Goal: Register for event/course

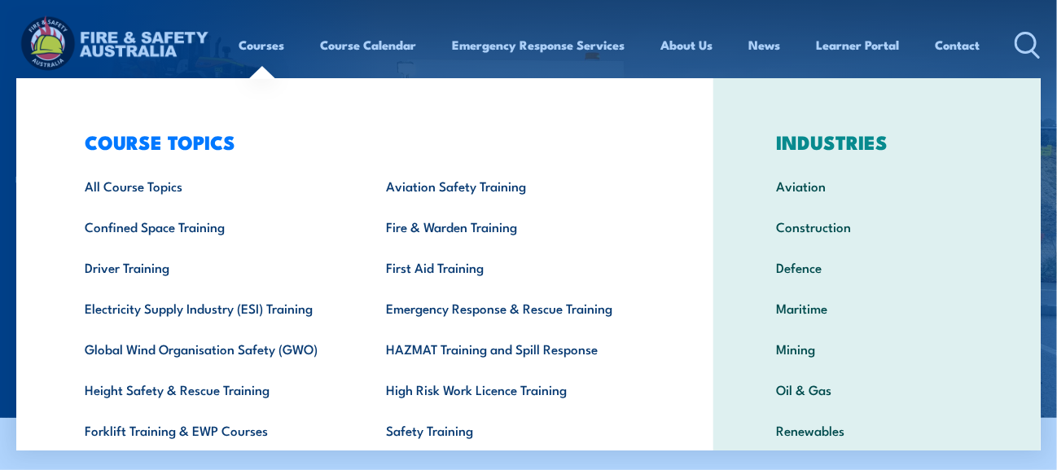
click at [261, 42] on link "Courses" at bounding box center [262, 44] width 46 height 39
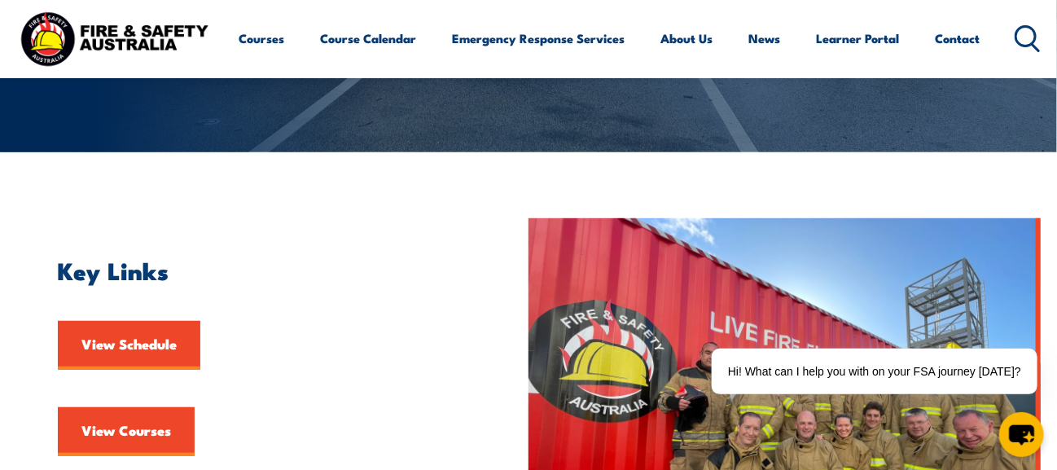
scroll to position [163, 0]
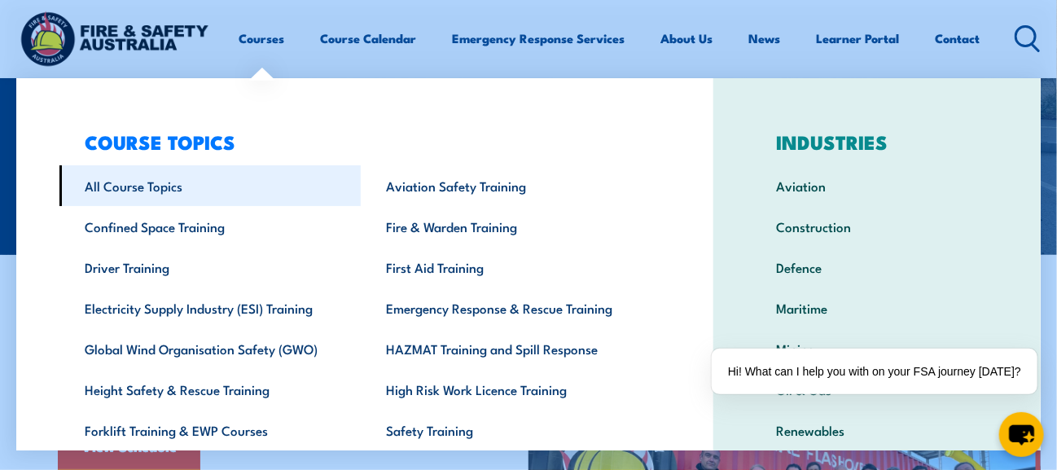
click at [151, 182] on link "All Course Topics" at bounding box center [209, 185] width 301 height 41
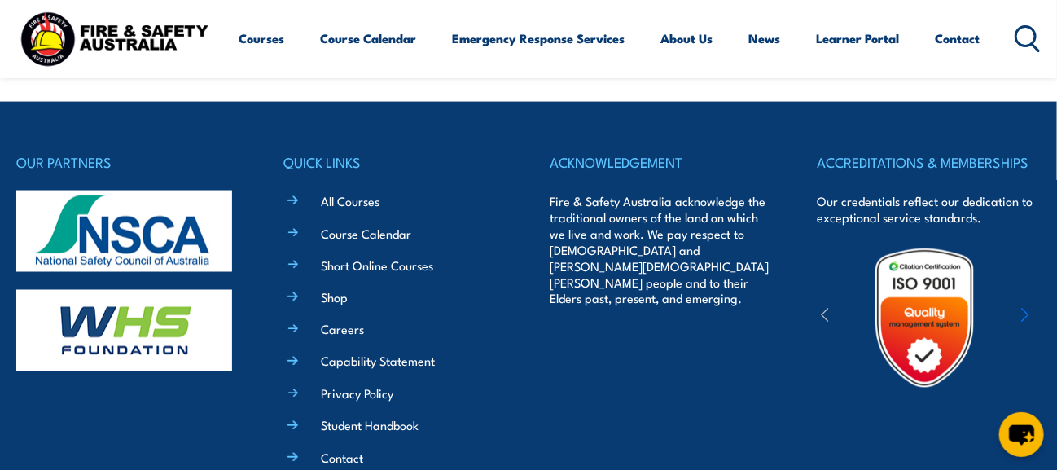
scroll to position [896, 0]
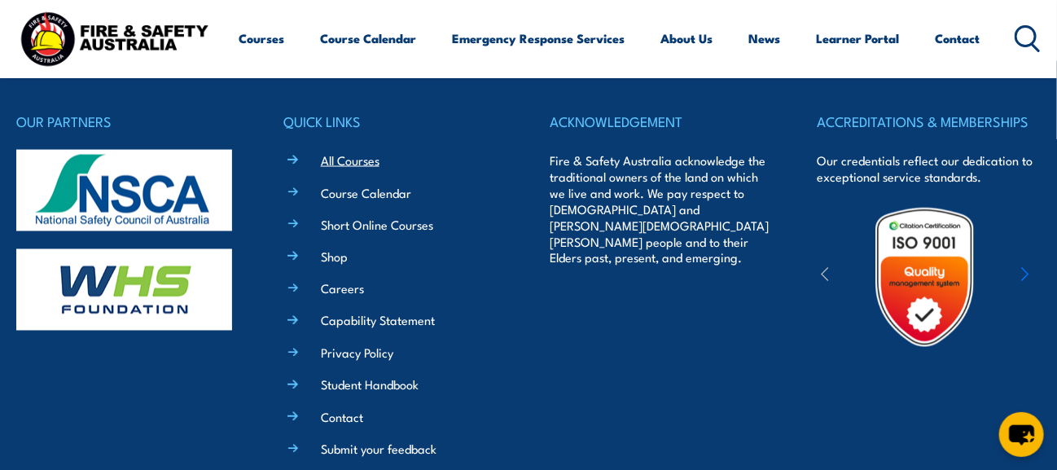
click at [357, 163] on link "All Courses" at bounding box center [350, 160] width 59 height 17
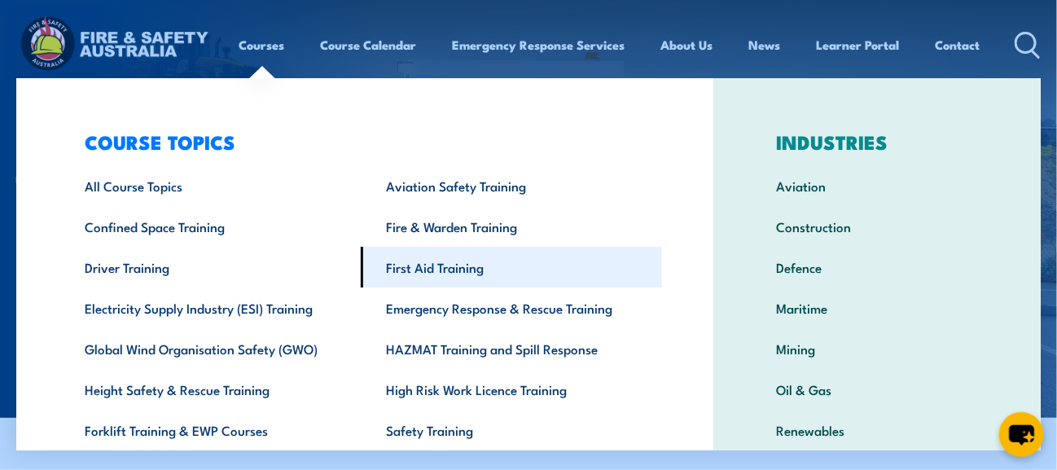
click at [406, 266] on link "First Aid Training" at bounding box center [511, 267] width 301 height 41
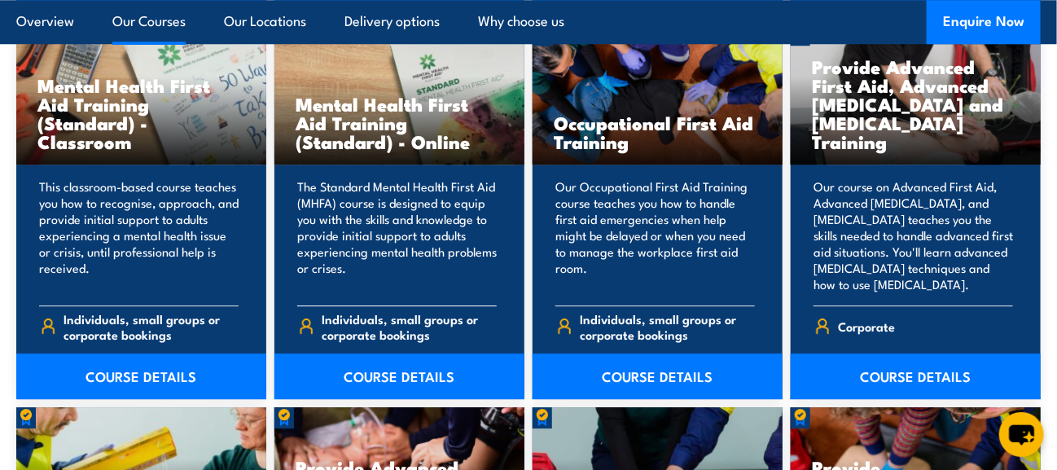
scroll to position [1706, 0]
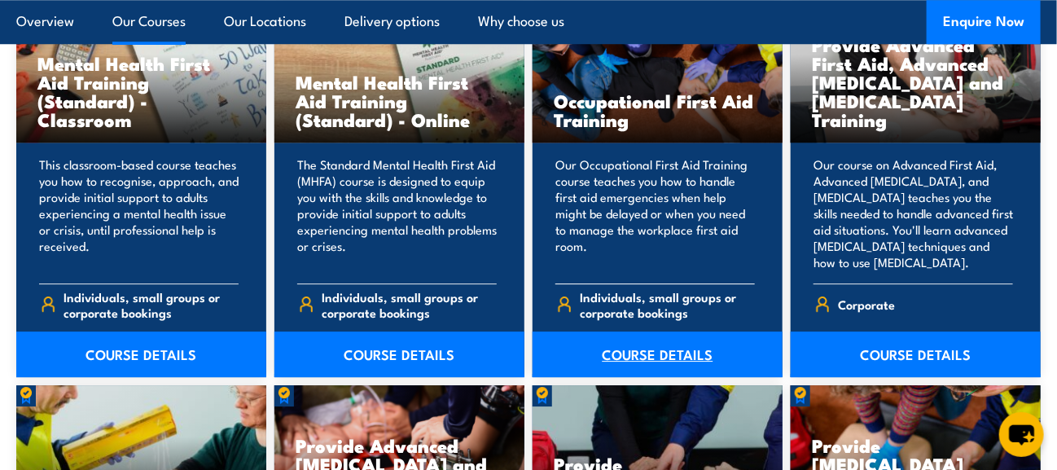
click at [629, 354] on link "COURSE DETAILS" at bounding box center [658, 355] width 250 height 46
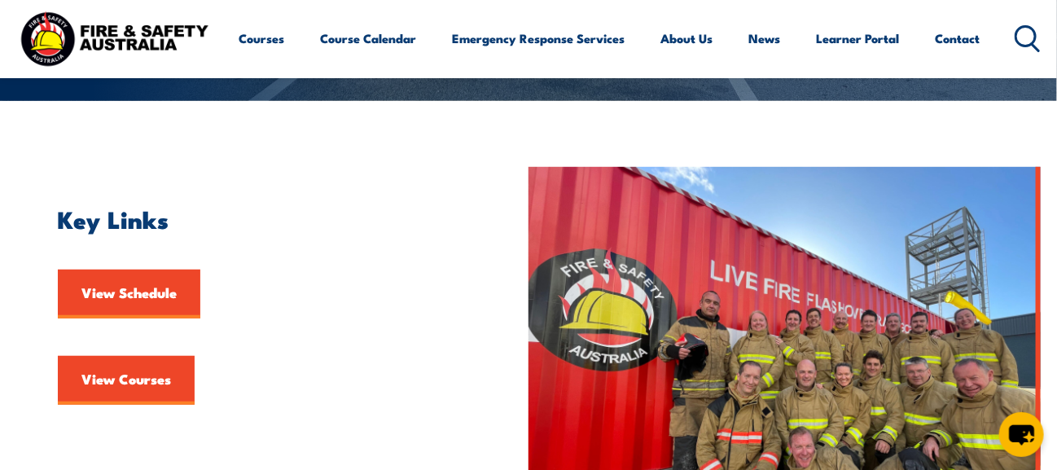
scroll to position [406, 0]
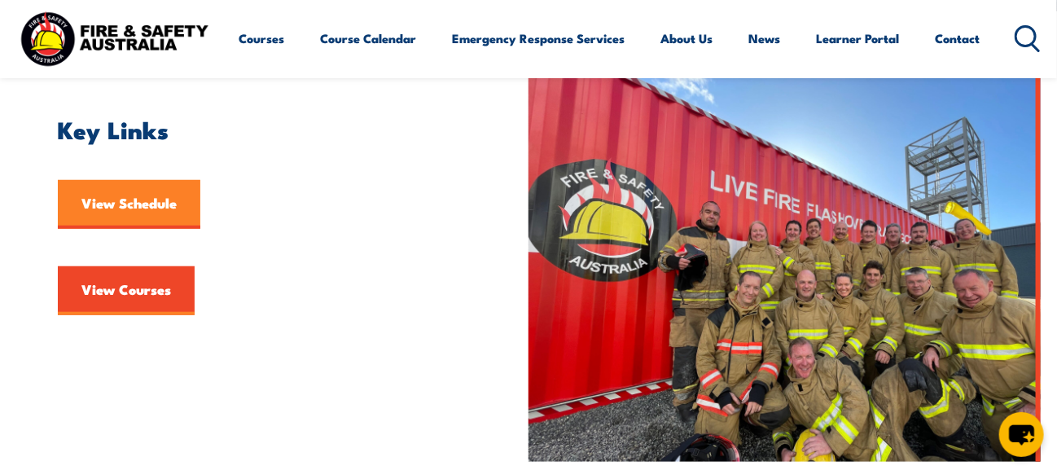
click at [121, 198] on link "View Schedule" at bounding box center [129, 204] width 143 height 49
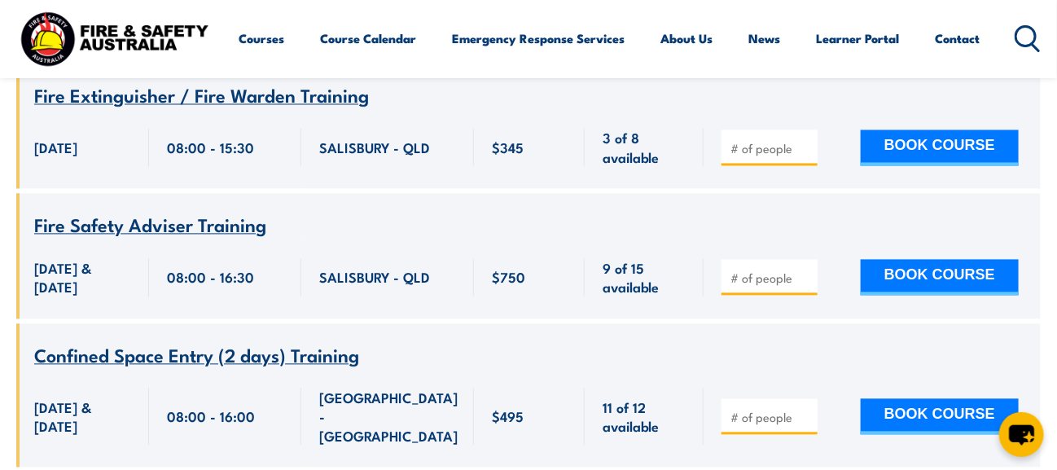
scroll to position [1058, 0]
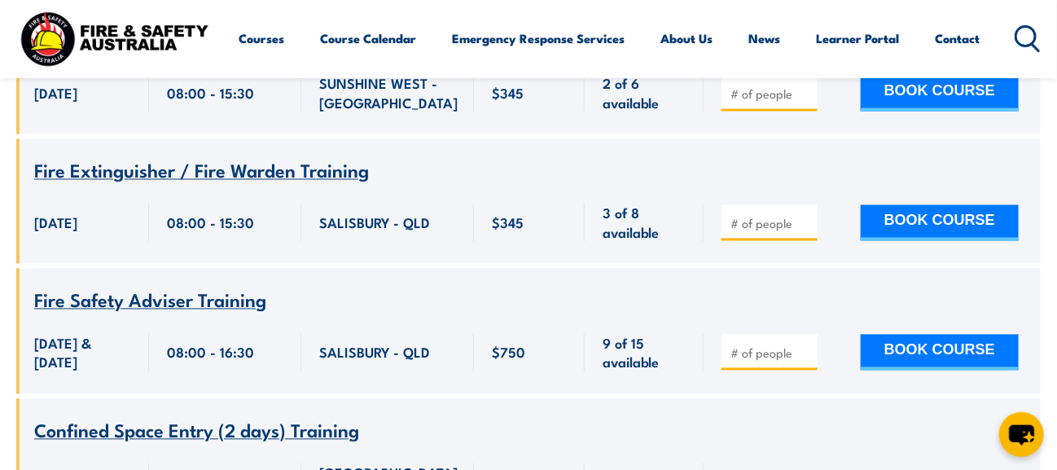
click at [150, 286] on span "Fire Safety Adviser Training" at bounding box center [150, 300] width 232 height 28
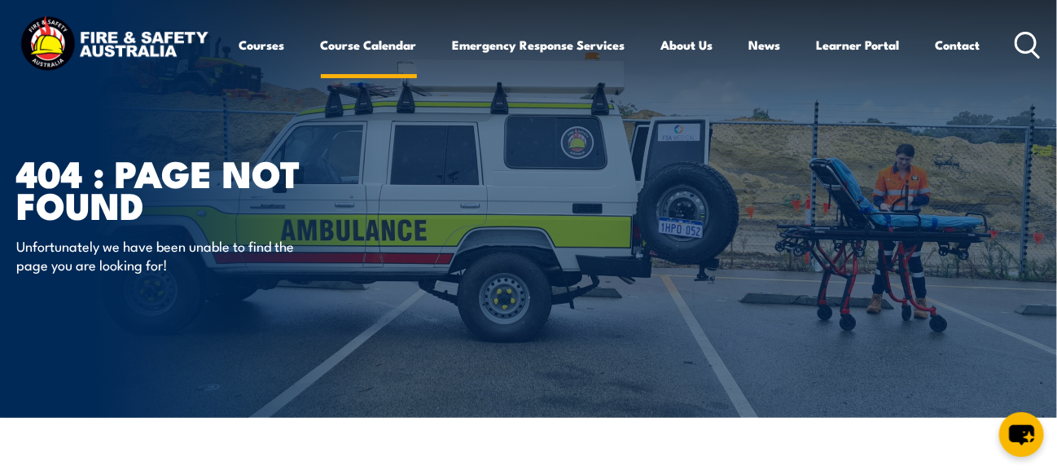
click at [336, 42] on link "Course Calendar" at bounding box center [369, 44] width 96 height 39
click at [364, 42] on link "Course Calendar" at bounding box center [369, 44] width 96 height 39
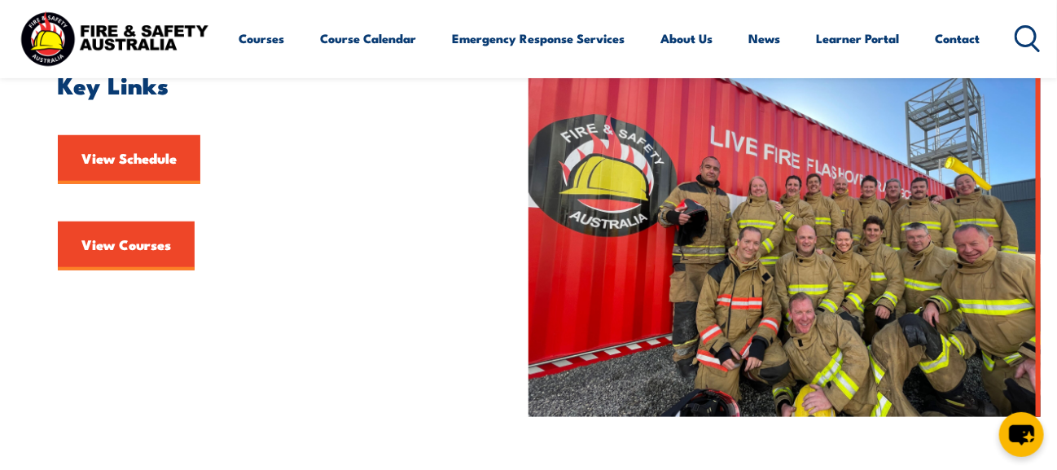
scroll to position [489, 0]
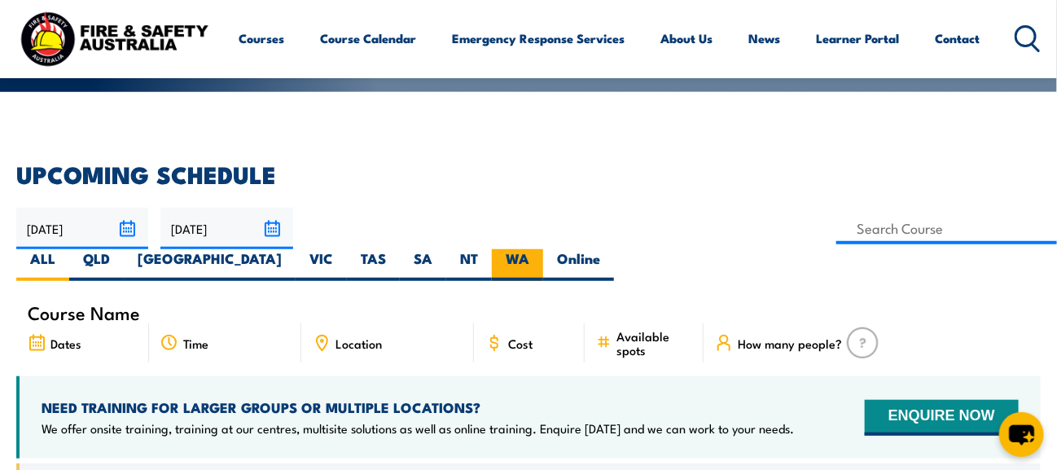
click at [543, 249] on label "WA" at bounding box center [517, 265] width 51 height 32
click at [540, 249] on input "WA" at bounding box center [534, 254] width 11 height 11
radio input "true"
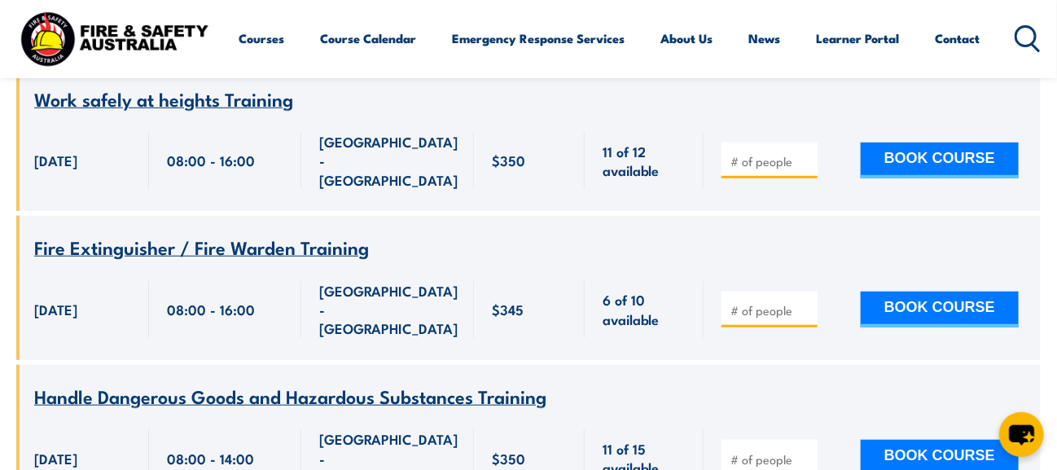
scroll to position [4968, 0]
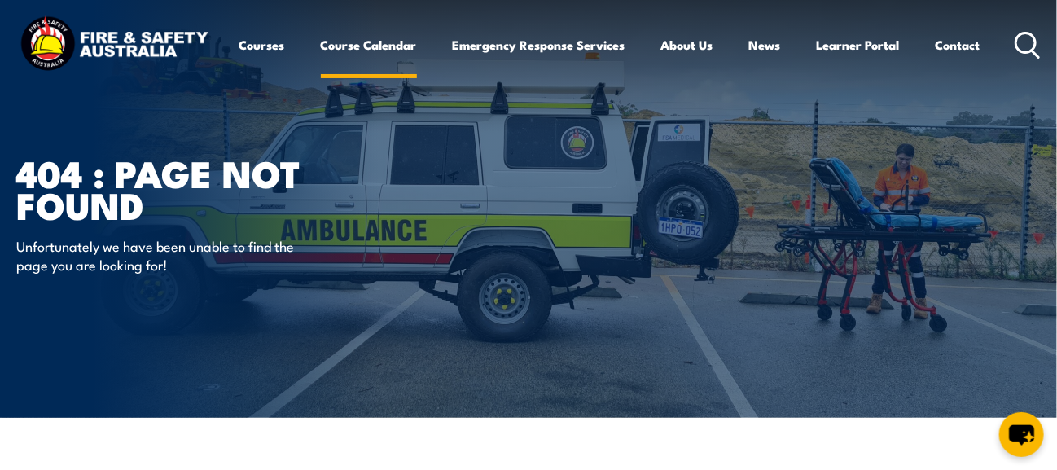
click at [385, 45] on link "Course Calendar" at bounding box center [369, 44] width 96 height 39
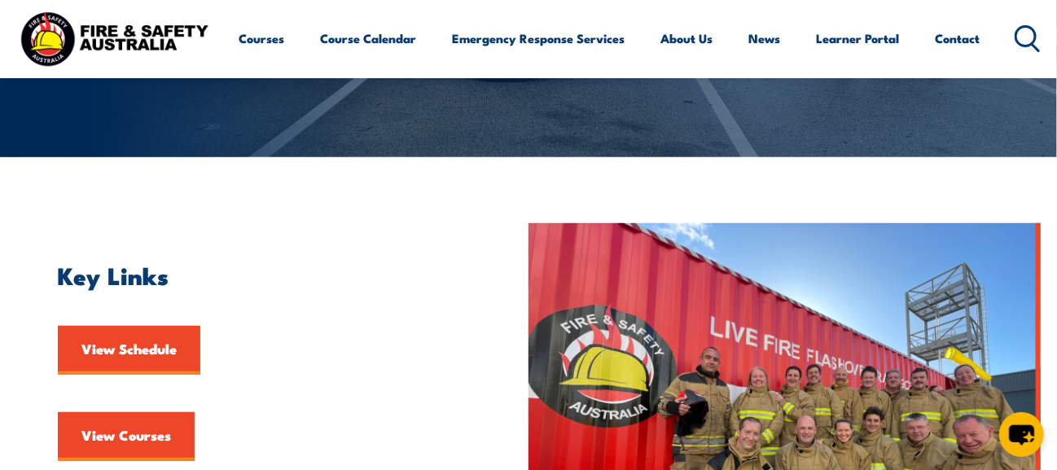
scroll to position [326, 0]
